Goal: Find specific page/section: Find specific page/section

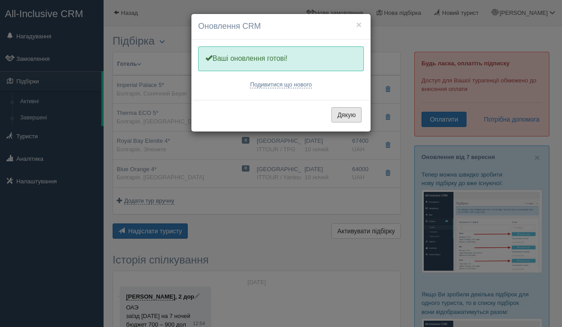
click at [340, 113] on button "Дякую" at bounding box center [346, 114] width 30 height 15
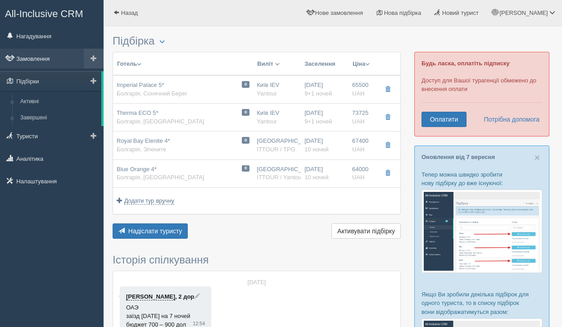
click at [54, 57] on link "Замовлення" at bounding box center [52, 59] width 104 height 20
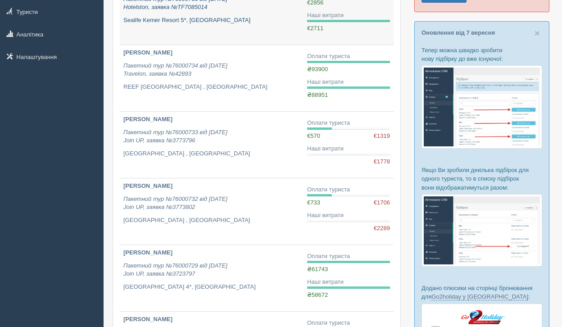
scroll to position [126, 0]
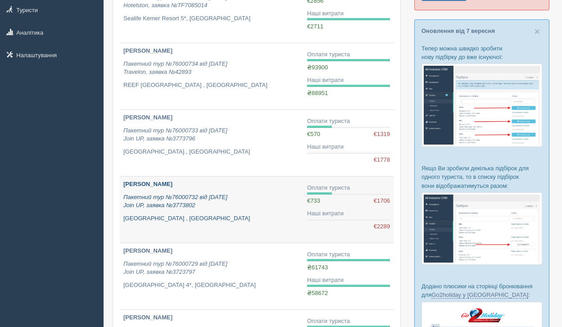
click at [170, 195] on icon "Пакетний тур №76000732 від 24.07.2025 Join UP, заявка №3773802" at bounding box center [175, 201] width 104 height 15
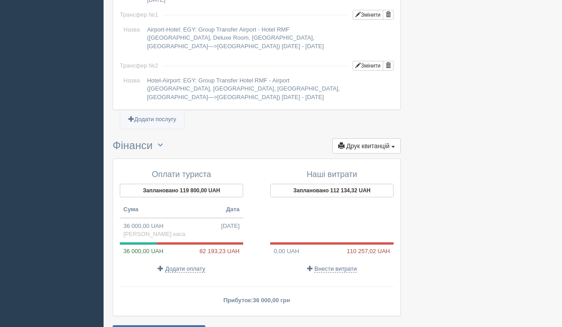
scroll to position [913, 0]
